Goal: Obtain resource: Obtain resource

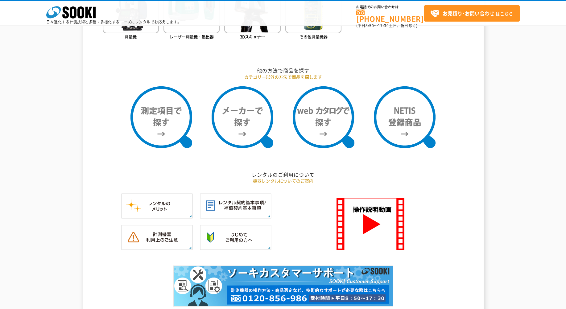
scroll to position [462, 0]
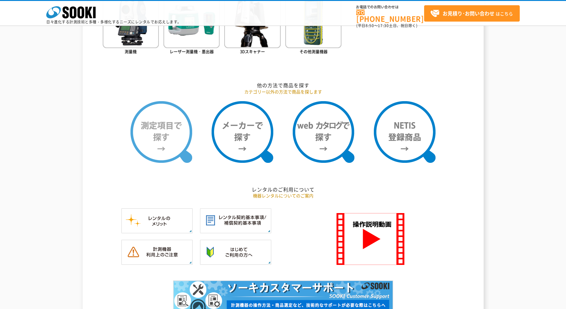
click at [182, 140] on img at bounding box center [161, 132] width 62 height 62
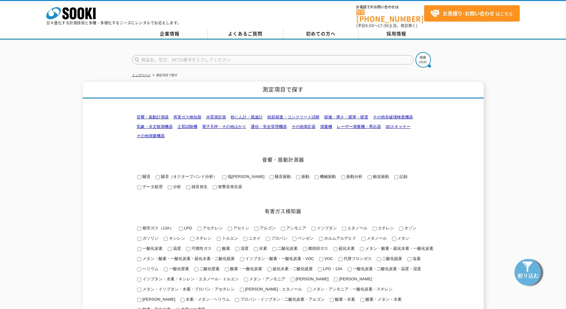
click at [191, 57] on input "text" at bounding box center [272, 59] width 281 height 9
type input "風量計"
click at [415, 52] on button at bounding box center [422, 59] width 15 height 15
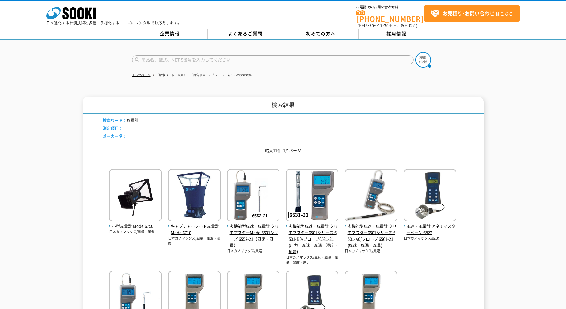
click at [192, 57] on input "text" at bounding box center [272, 59] width 281 height 9
type input "ふ"
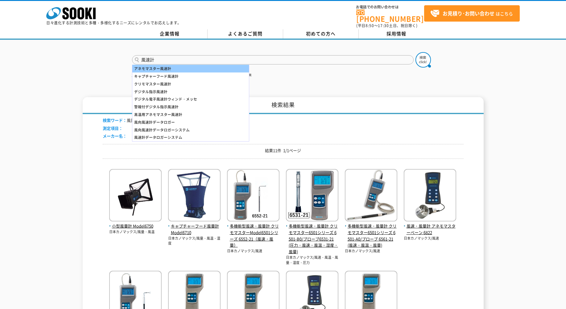
click at [171, 65] on div "アネモマスター風速計" at bounding box center [190, 69] width 116 height 8
type input "アネモマスター風速計"
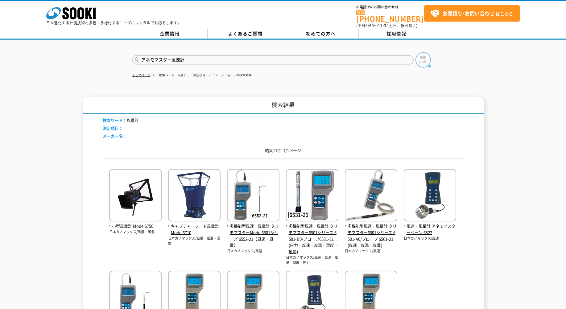
click at [420, 59] on img at bounding box center [422, 59] width 15 height 15
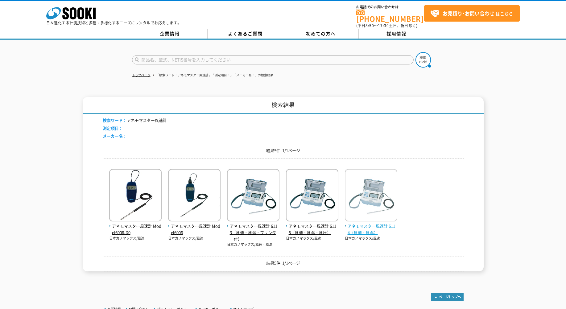
click at [358, 193] on img at bounding box center [371, 196] width 52 height 54
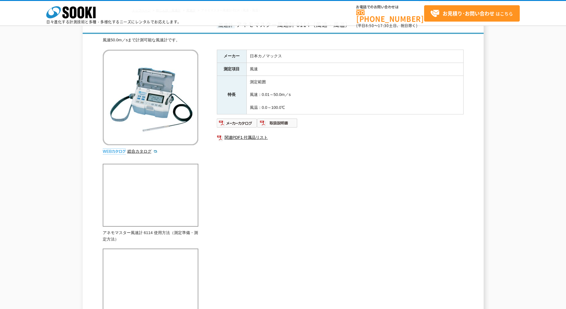
scroll to position [51, 0]
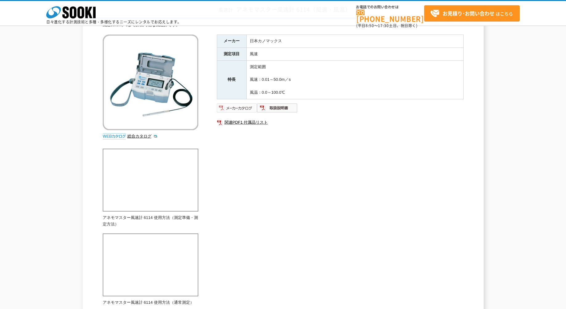
click at [248, 109] on img at bounding box center [237, 108] width 40 height 10
click at [281, 109] on img at bounding box center [277, 108] width 40 height 10
